Goal: Transaction & Acquisition: Purchase product/service

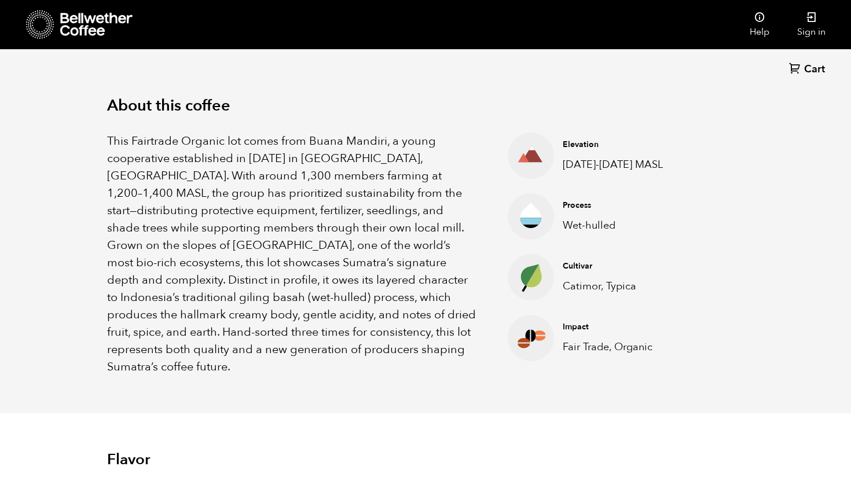
scroll to position [367, 0]
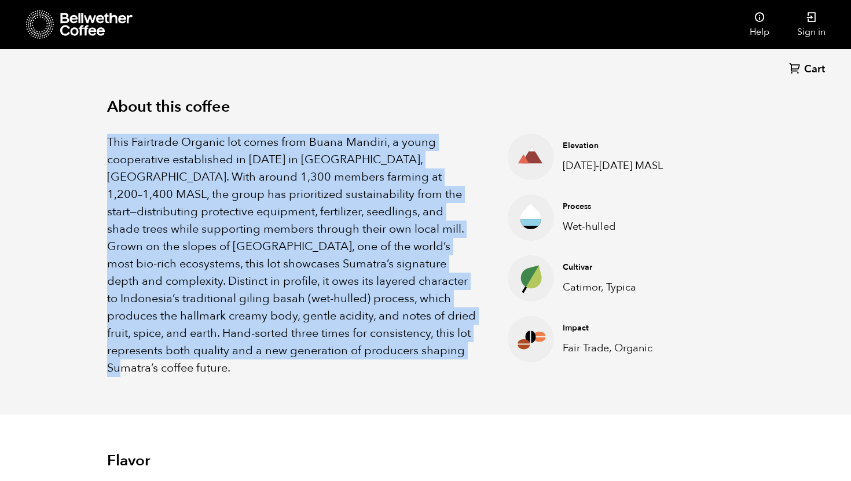
drag, startPoint x: 347, startPoint y: 356, endPoint x: 108, endPoint y: 145, distance: 318.1
click at [108, 145] on p "This Fairtrade Organic lot comes from Buana Mandiri, a young cooperative establ…" at bounding box center [293, 255] width 372 height 243
copy p "This Fairtrade Organic lot comes from Buana Mandiri, a young cooperative establ…"
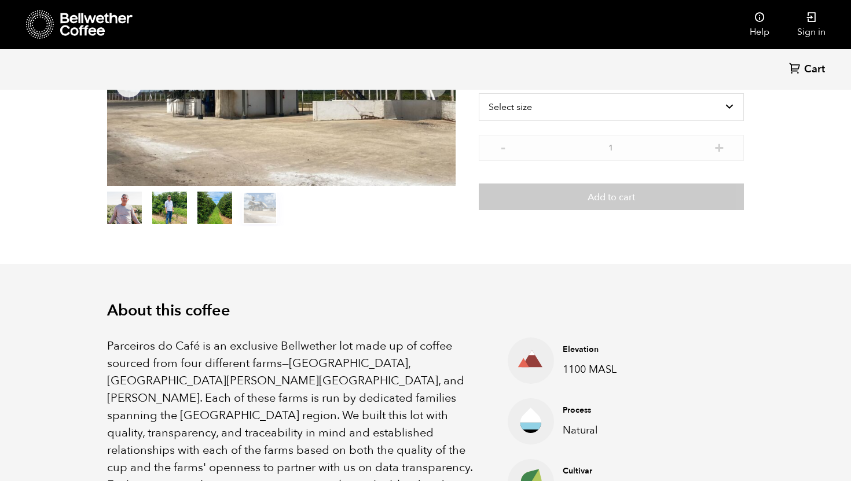
scroll to position [293, 0]
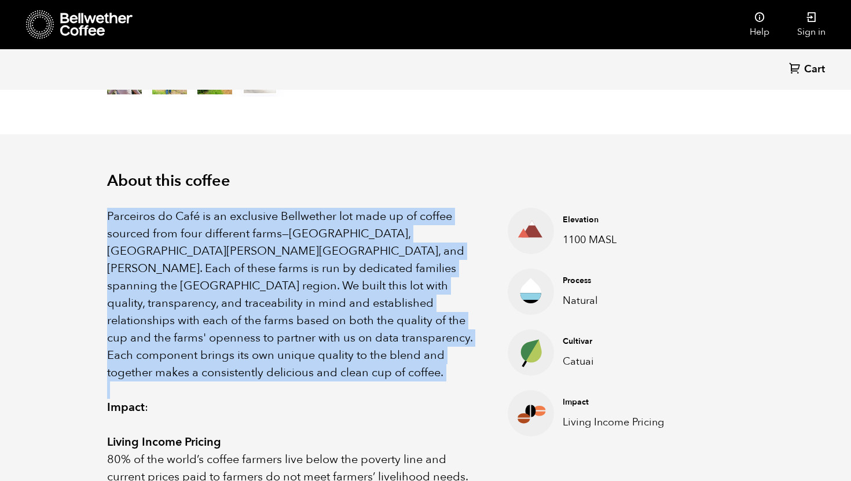
drag, startPoint x: 461, startPoint y: 369, endPoint x: 107, endPoint y: 203, distance: 390.9
click at [107, 203] on div "Parceiros do Café is an exclusive Bellwether lot made up of coffee sourced from…" at bounding box center [425, 459] width 637 height 538
copy p "Parceiros do Café is an exclusive Bellwether lot made up of coffee sourced from…"
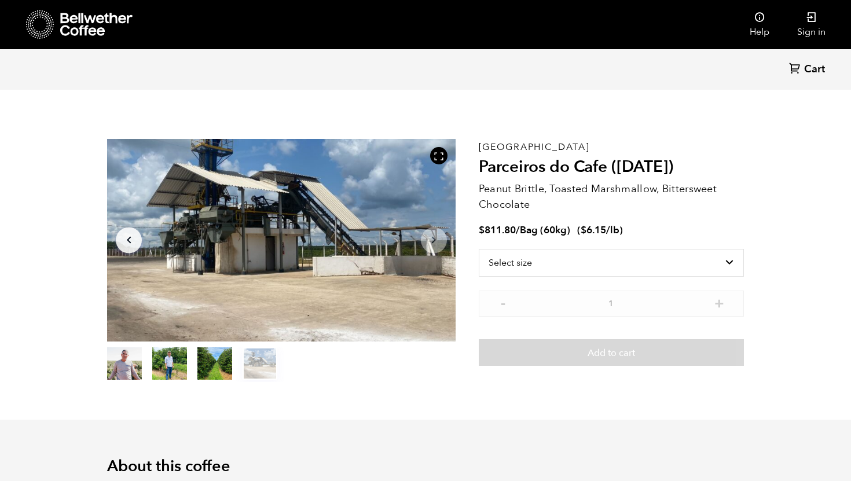
scroll to position [0, 0]
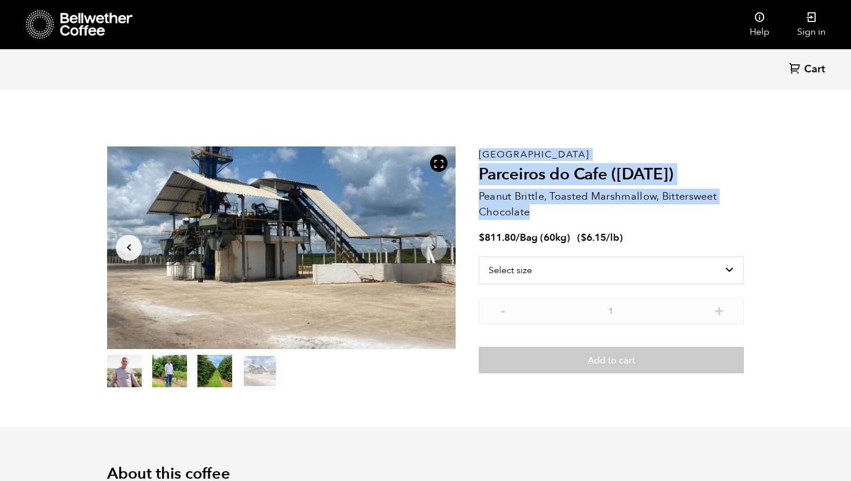
drag, startPoint x: 534, startPoint y: 209, endPoint x: 467, endPoint y: 187, distance: 70.1
click at [467, 187] on section "Item 4 of 4 Arrow Left Arrow Right item 0 item 1 item 2 item 3 Item 4 of 4 Braz…" at bounding box center [425, 268] width 694 height 318
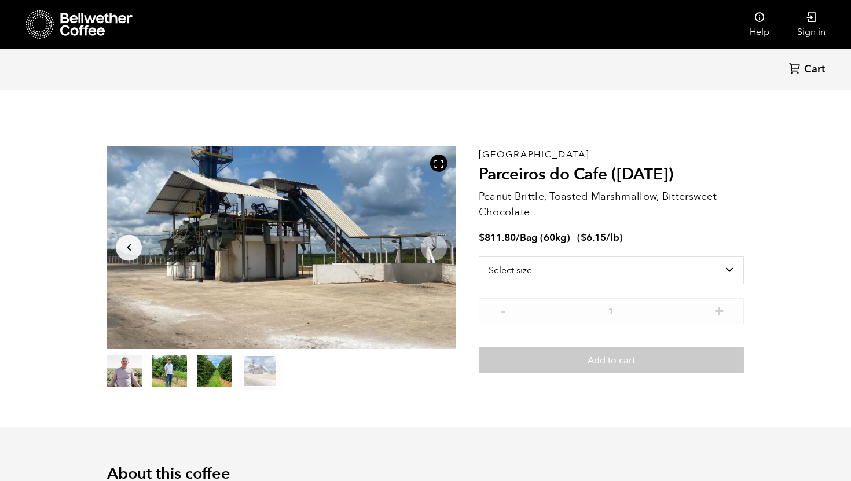
click at [532, 214] on p "Peanut Brittle, Toasted Marshmallow, Bittersweet Chocolate" at bounding box center [611, 204] width 265 height 31
drag, startPoint x: 532, startPoint y: 214, endPoint x: 491, endPoint y: 201, distance: 43.0
click at [491, 201] on p "Peanut Brittle, Toasted Marshmallow, Bittersweet Chocolate" at bounding box center [611, 204] width 265 height 31
copy div "Peanut Brittle, Toasted Marshmallow, Bittersweet Chocolate"
click at [445, 344] on div at bounding box center [281, 247] width 348 height 203
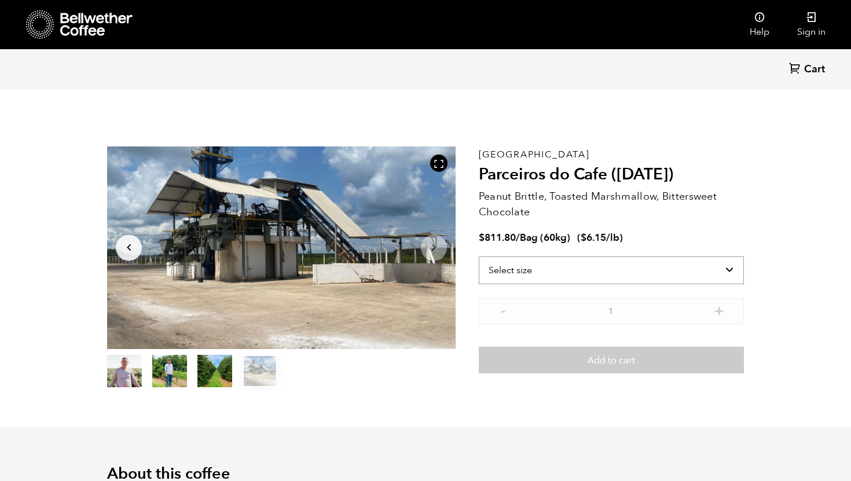
click at [550, 276] on select "Select size Bag (60kg) (132 lbs)" at bounding box center [611, 270] width 265 height 28
select select "bag-3"
click at [479, 256] on select "Select size Bag (60kg) (132 lbs)" at bounding box center [611, 270] width 265 height 28
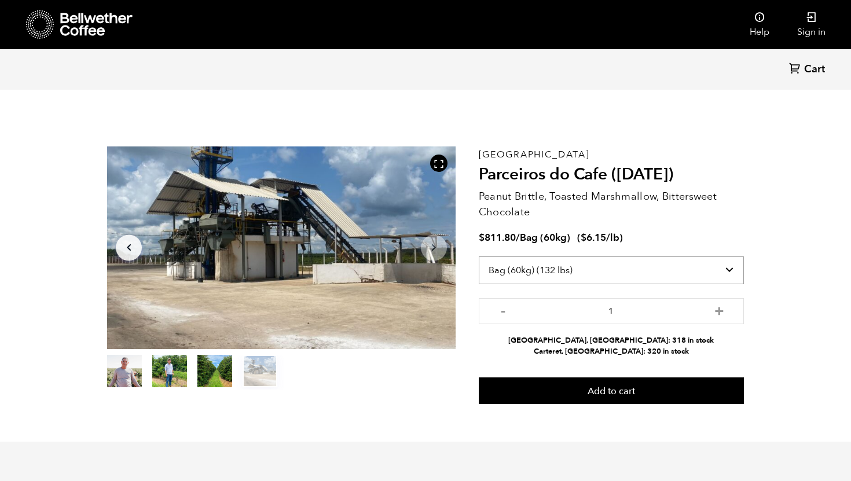
click at [544, 267] on select "Select size Bag (60kg) (132 lbs)" at bounding box center [611, 270] width 265 height 28
click at [479, 256] on select "Select size Bag (60kg) (132 lbs)" at bounding box center [611, 270] width 265 height 28
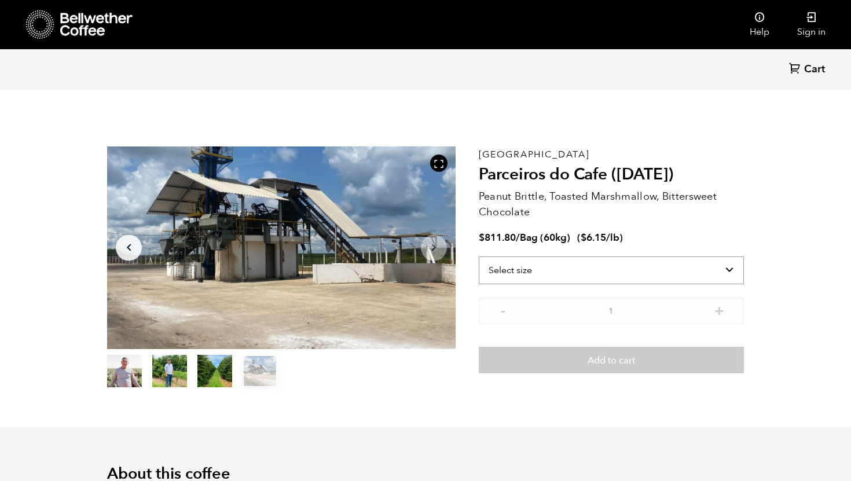
click at [605, 269] on select "Select size Bag (60kg) (132 lbs)" at bounding box center [611, 270] width 265 height 28
select select "bag-3"
click at [479, 256] on select "Select size Bag (60kg) (132 lbs)" at bounding box center [611, 270] width 265 height 28
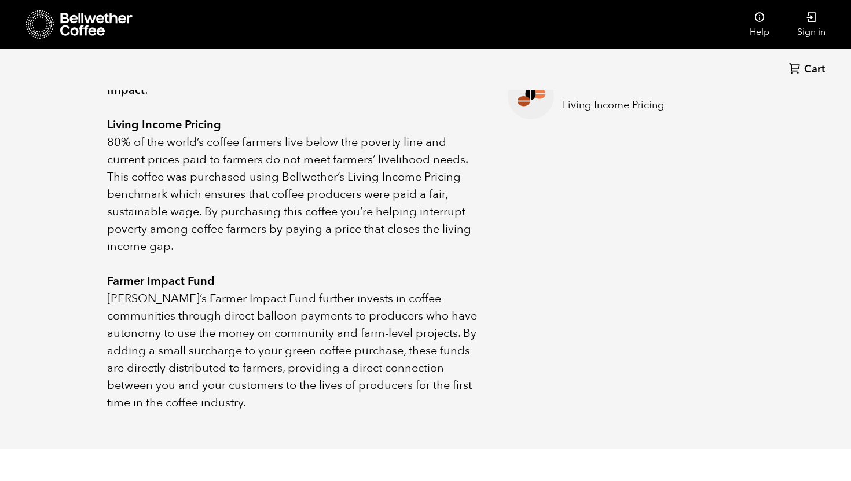
scroll to position [506, 0]
